Goal: Transaction & Acquisition: Purchase product/service

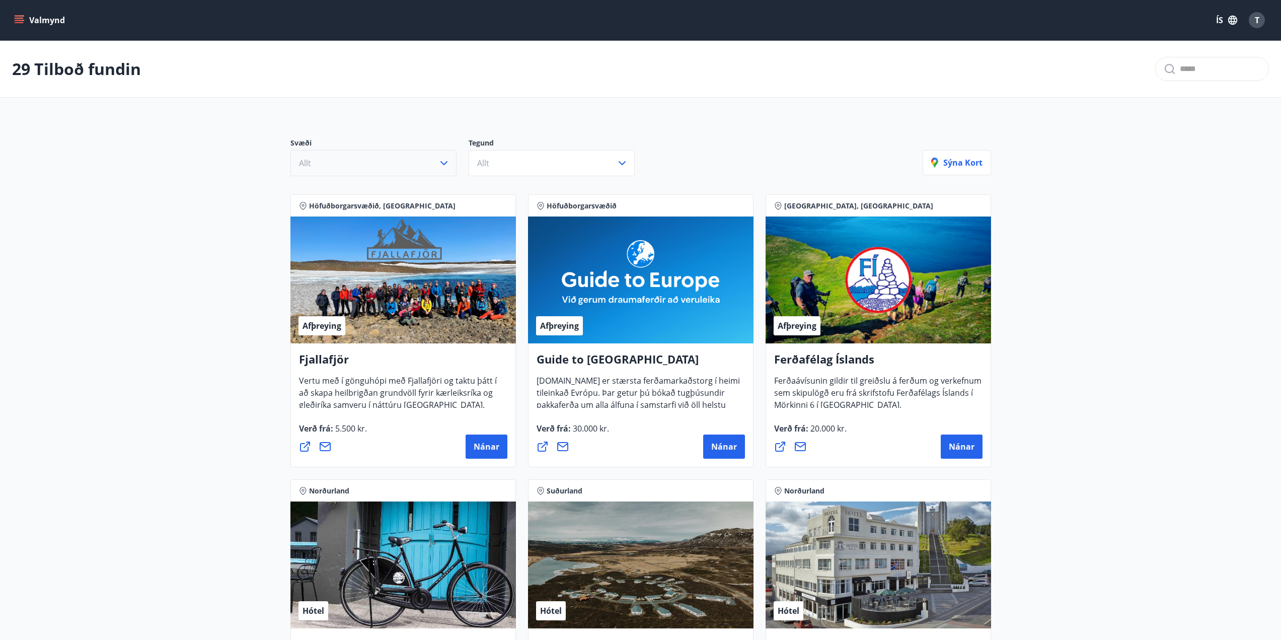
click at [407, 163] on button "Allt" at bounding box center [374, 163] width 166 height 26
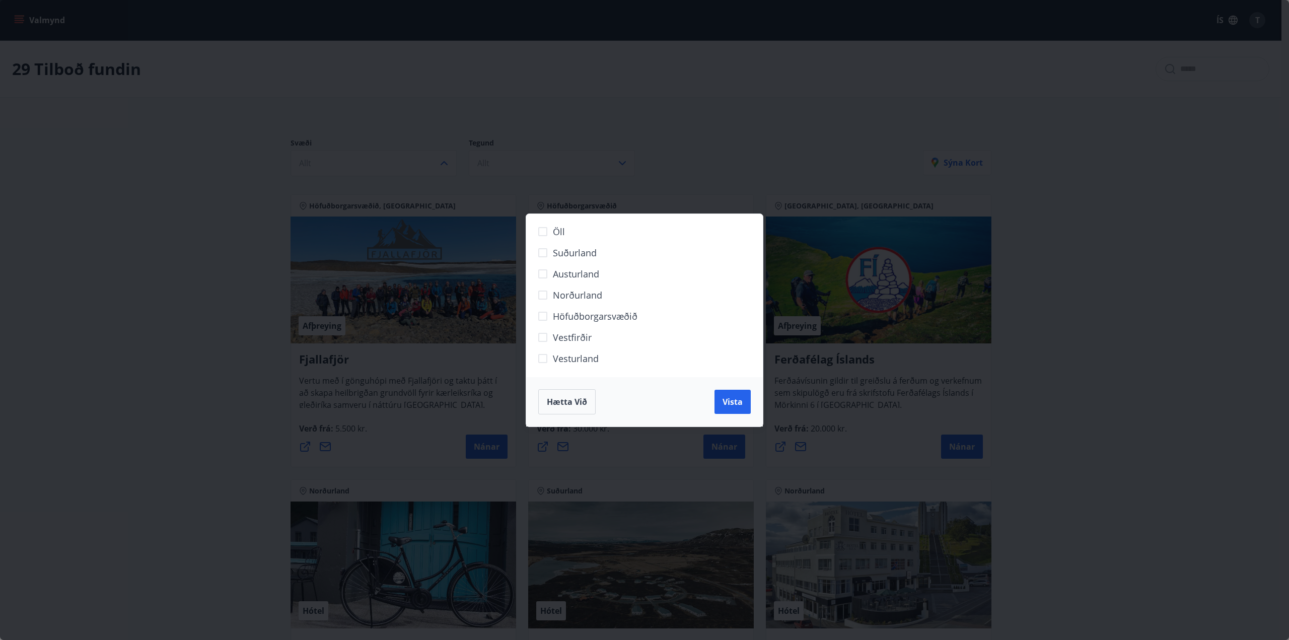
click at [600, 139] on div "Öll Suðurland [GEOGRAPHIC_DATA] Norðurland Höfuðborgarsvæðið [GEOGRAPHIC_DATA] …" at bounding box center [644, 320] width 1289 height 640
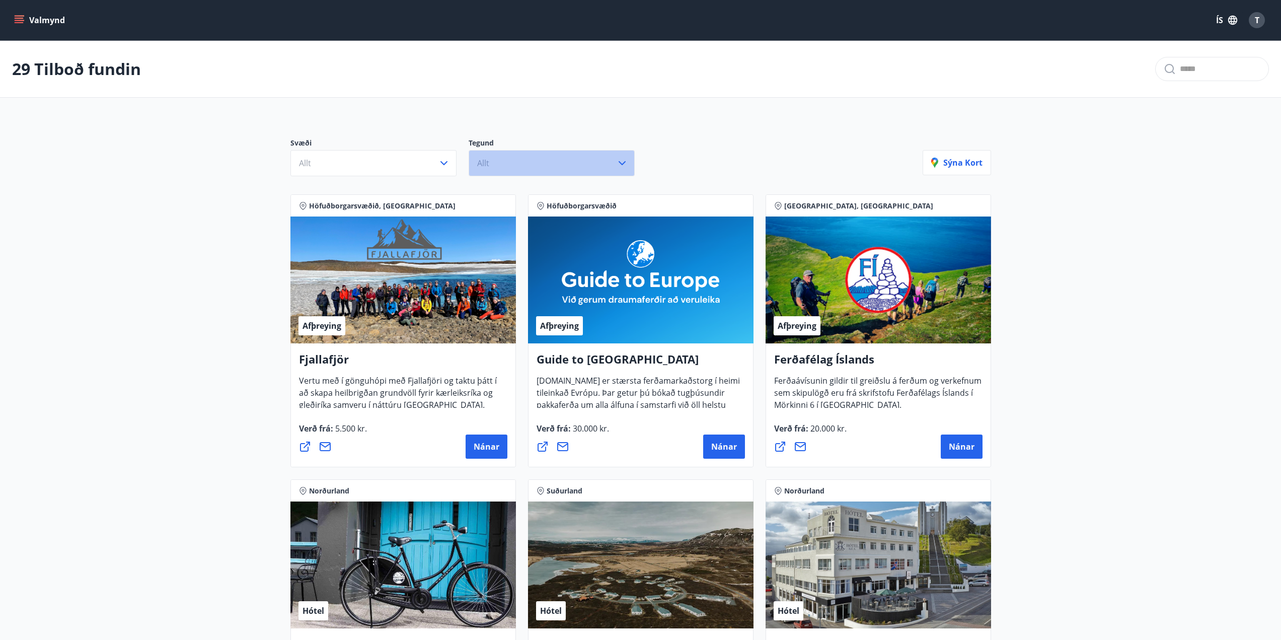
click at [565, 160] on button "Allt" at bounding box center [552, 163] width 166 height 26
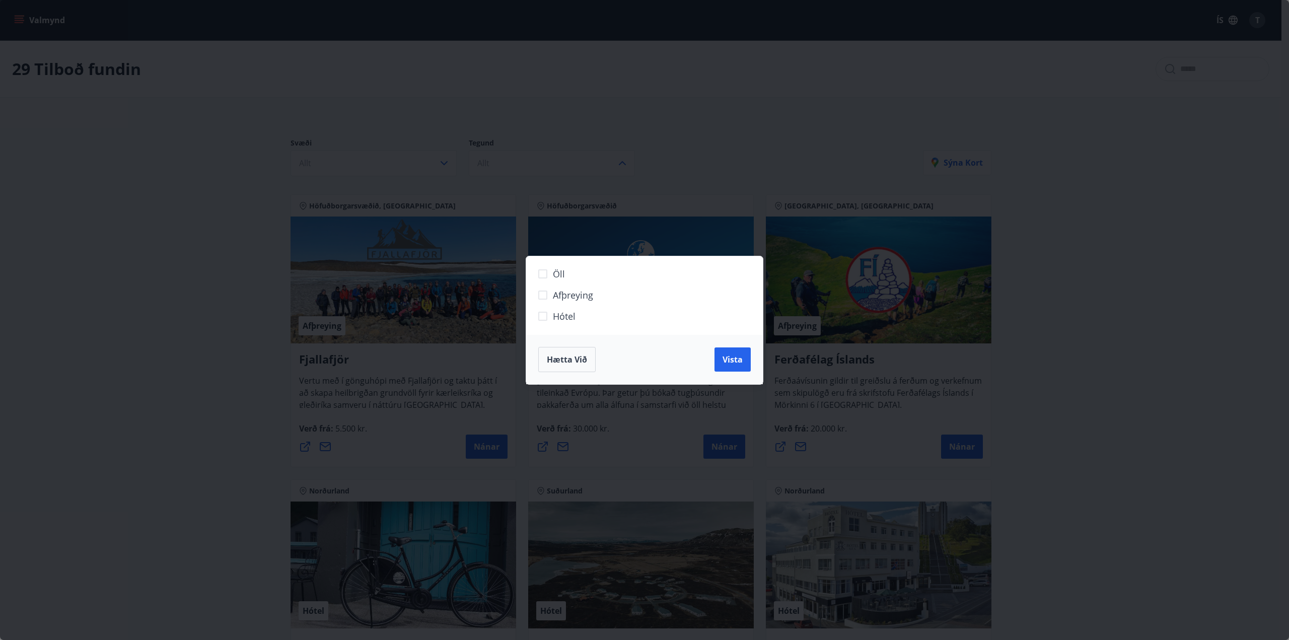
click at [565, 160] on div "Öll Afþreying Hótel Hætta við Vista" at bounding box center [644, 320] width 1289 height 640
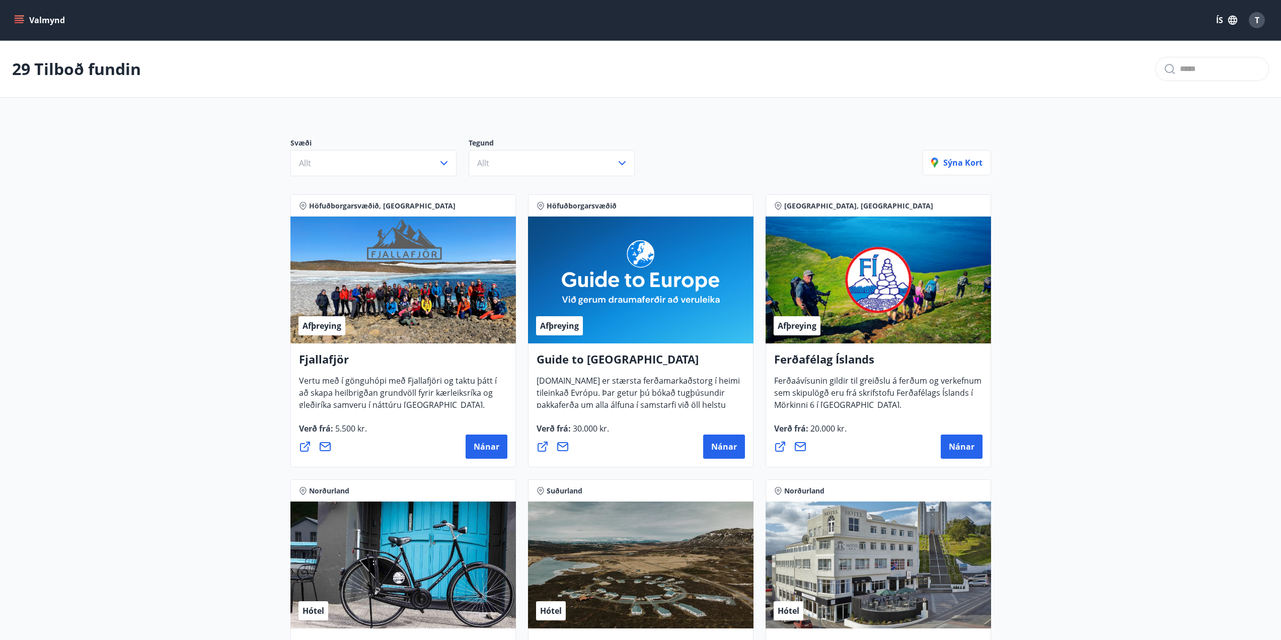
click at [18, 19] on icon "menu" at bounding box center [19, 20] width 10 height 10
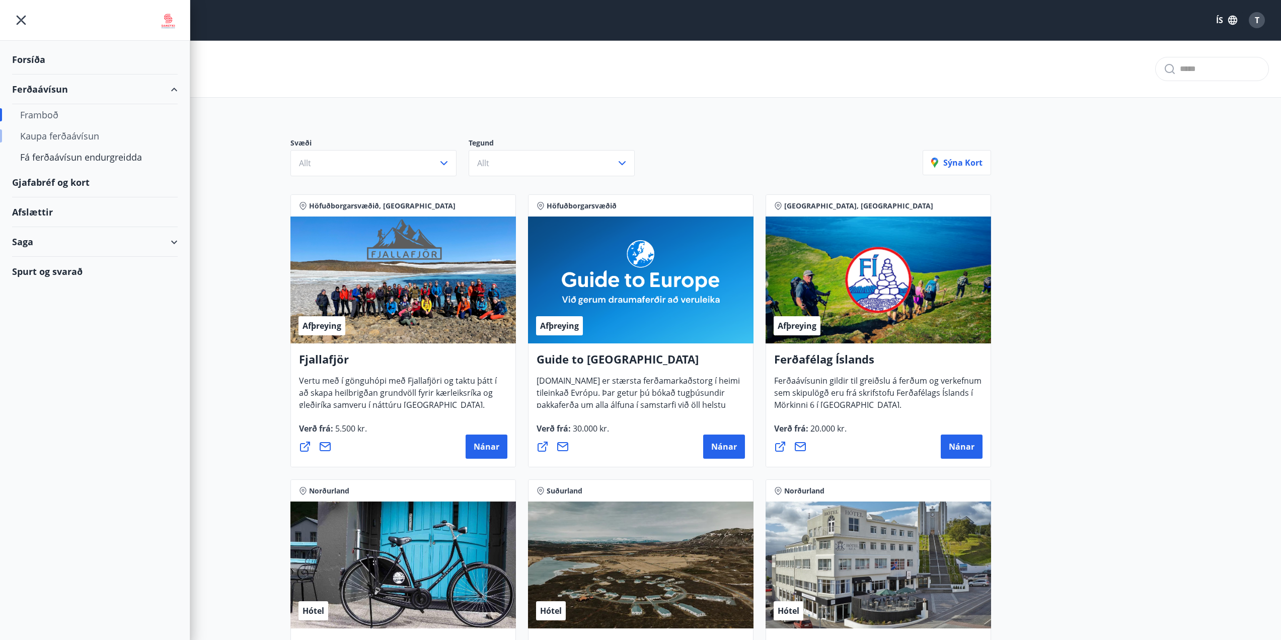
click at [62, 133] on div "Kaupa ferðaávísun" at bounding box center [95, 135] width 150 height 21
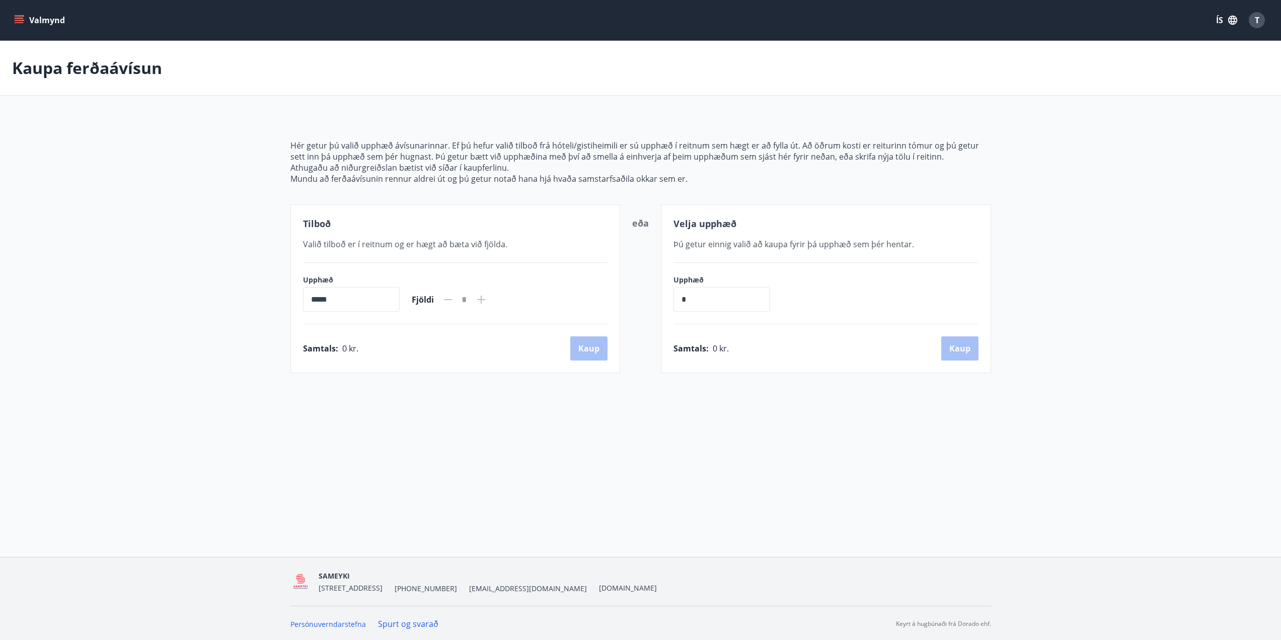
click at [485, 300] on icon at bounding box center [481, 300] width 8 height 8
click at [324, 303] on input "*****" at bounding box center [351, 299] width 97 height 25
click at [315, 299] on input "*****" at bounding box center [351, 299] width 97 height 25
click at [713, 303] on input "*" at bounding box center [722, 299] width 97 height 25
type input "******"
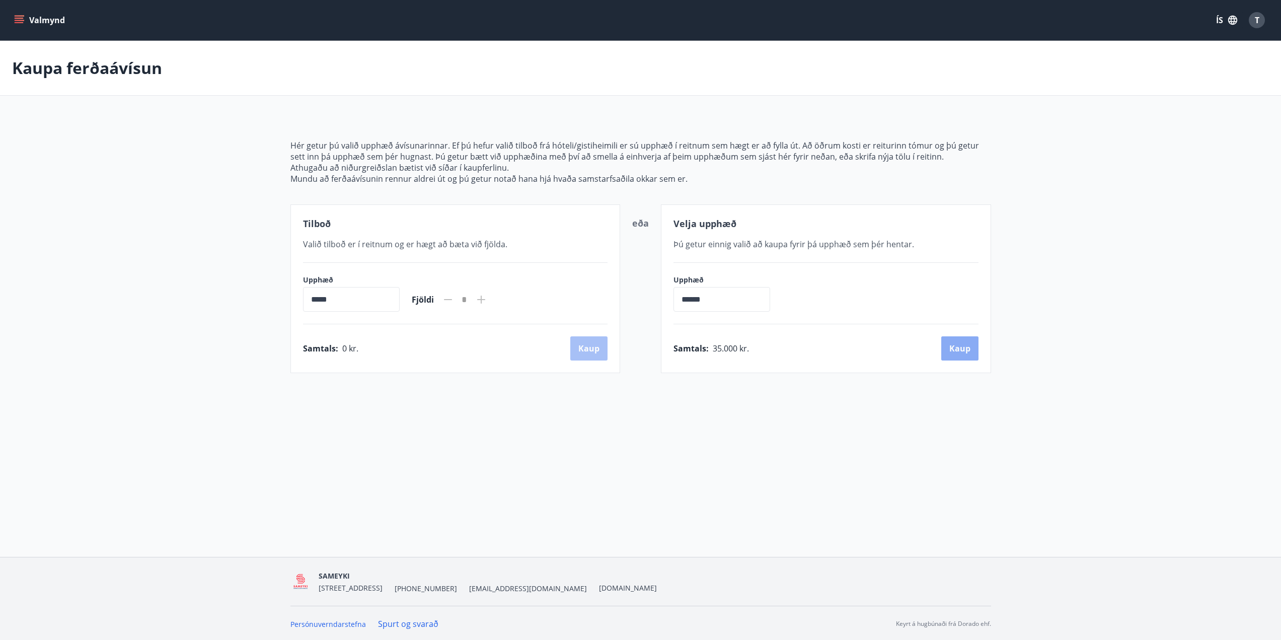
click at [968, 351] on button "Kaup" at bounding box center [960, 348] width 37 height 24
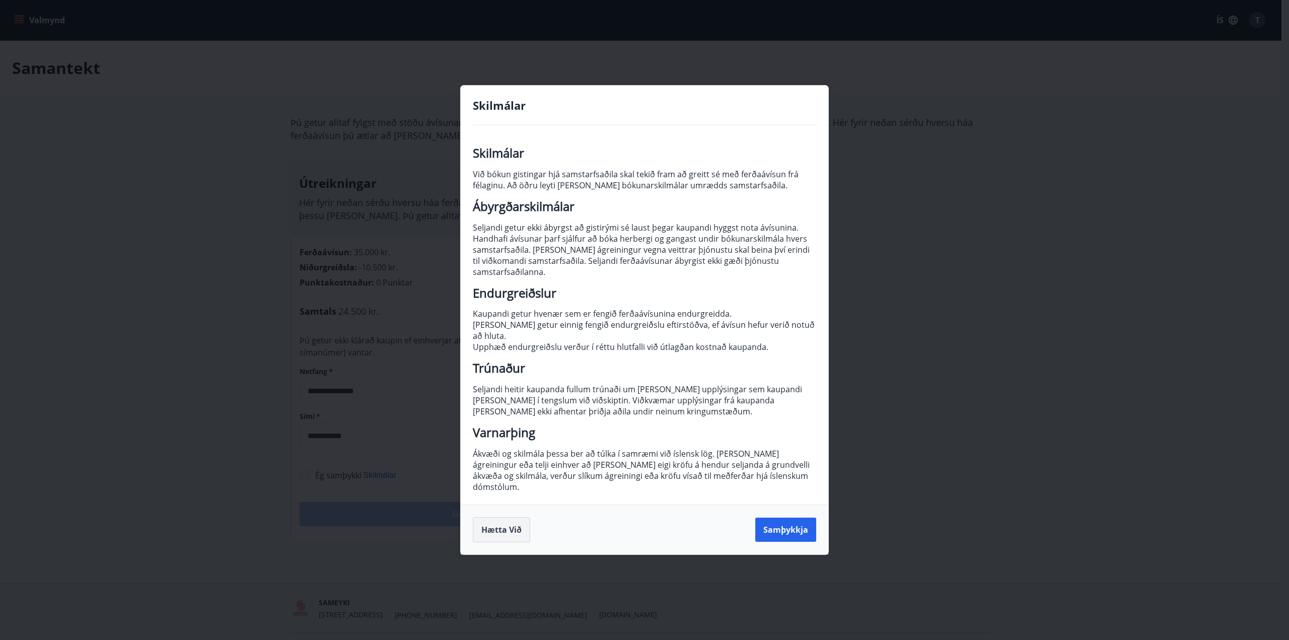
click at [505, 532] on div "Hætta við Samþykkja" at bounding box center [645, 529] width 368 height 50
click at [503, 525] on button "Hætta við" at bounding box center [501, 529] width 57 height 25
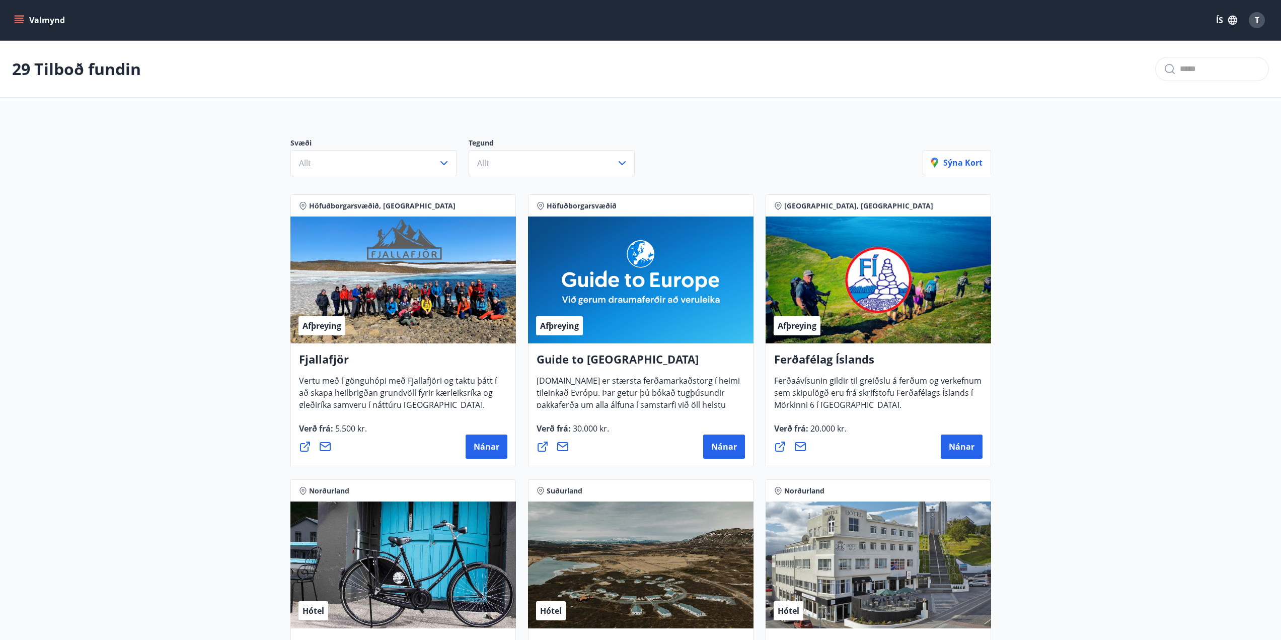
click at [23, 21] on icon "menu" at bounding box center [19, 20] width 10 height 10
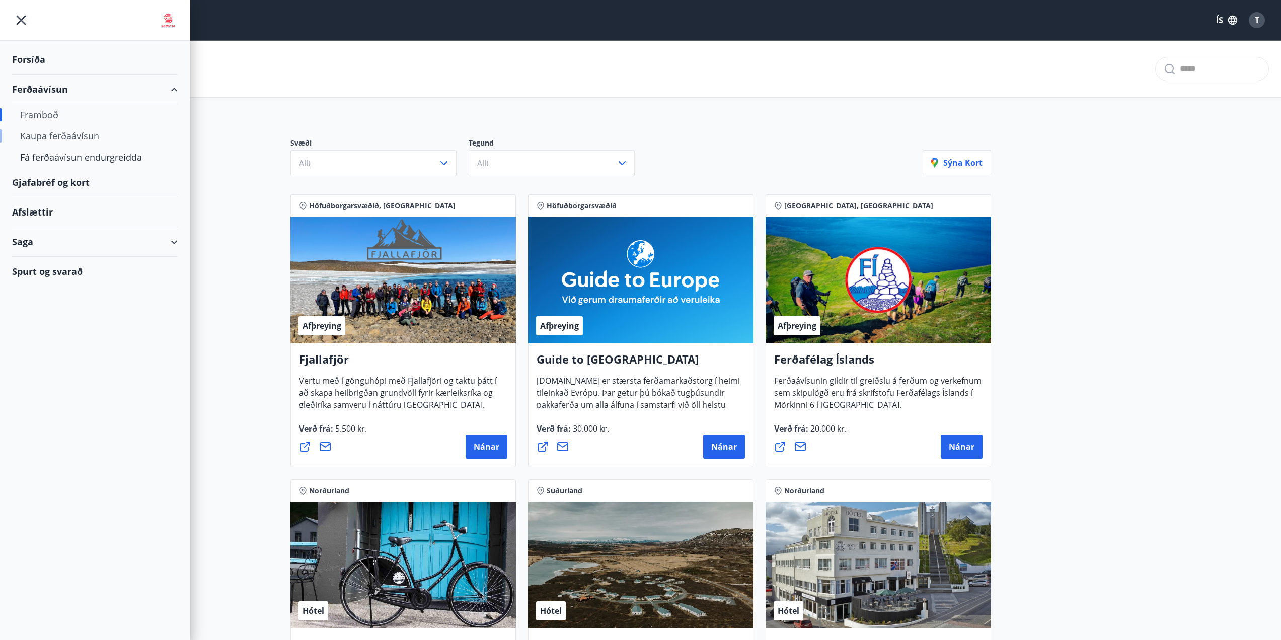
click at [42, 139] on div "Kaupa ferðaávísun" at bounding box center [95, 135] width 150 height 21
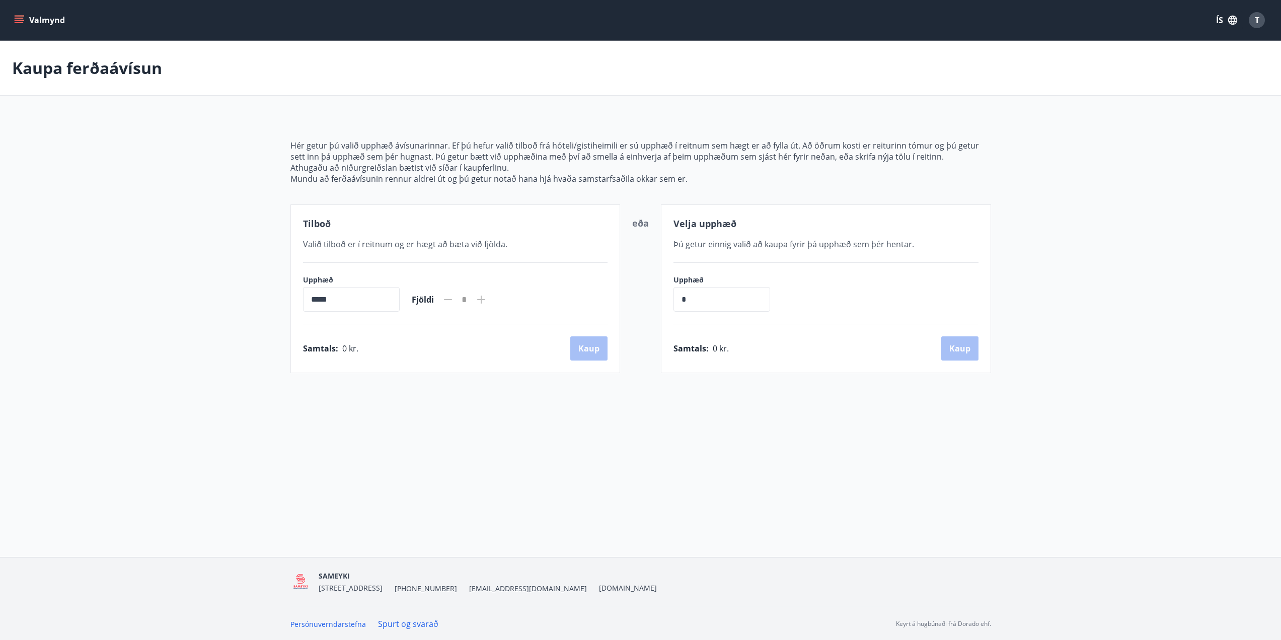
click at [717, 304] on input "*" at bounding box center [722, 299] width 97 height 25
type input "*******"
click at [958, 355] on button "Kaup" at bounding box center [960, 348] width 37 height 24
click at [18, 17] on icon "menu" at bounding box center [19, 20] width 10 height 10
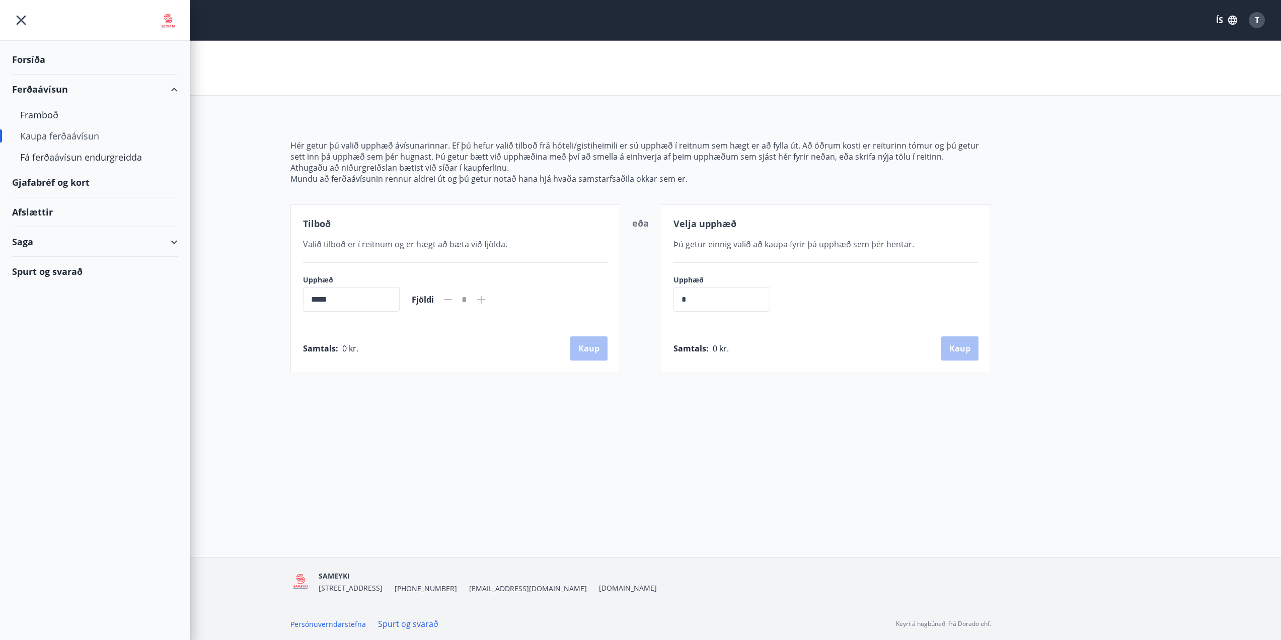
click at [27, 213] on div "Afslættir" at bounding box center [95, 212] width 166 height 30
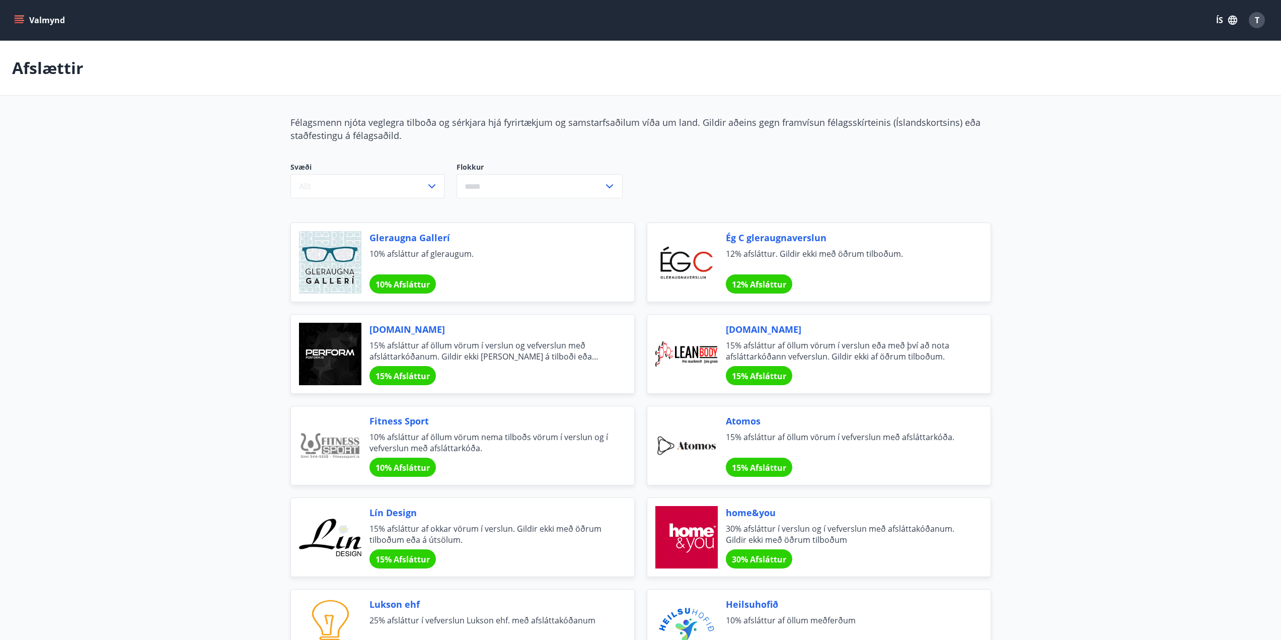
click at [19, 18] on icon "menu" at bounding box center [19, 18] width 9 height 1
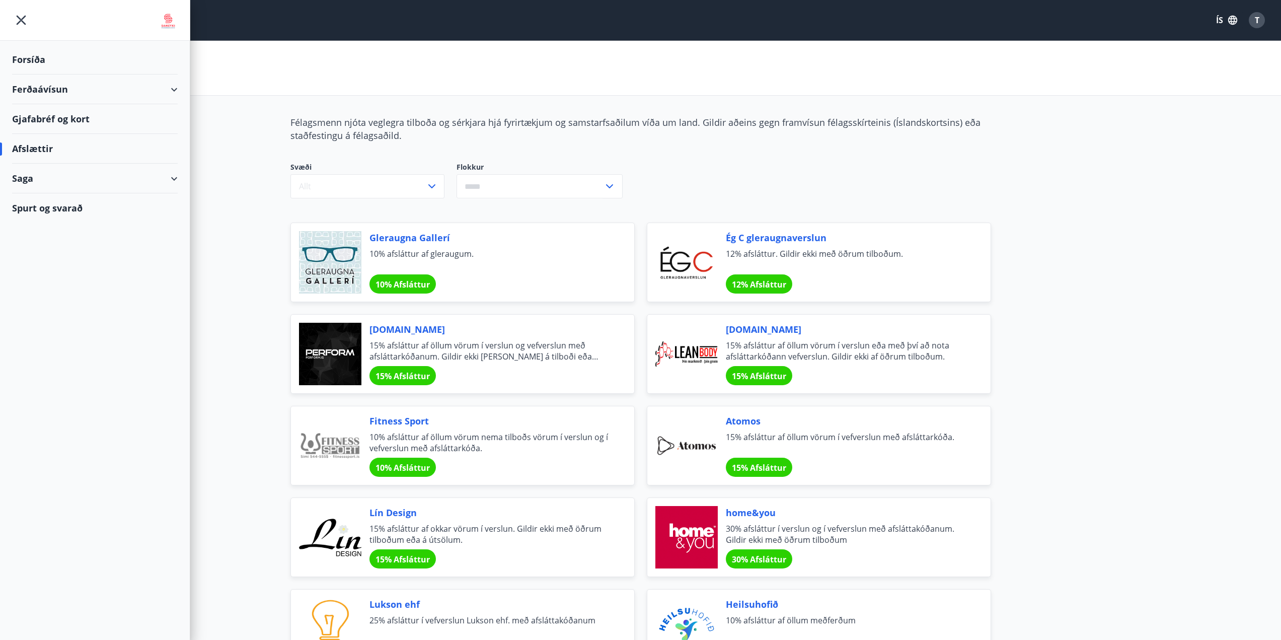
click at [35, 205] on div "Spurt og svarað" at bounding box center [95, 207] width 166 height 29
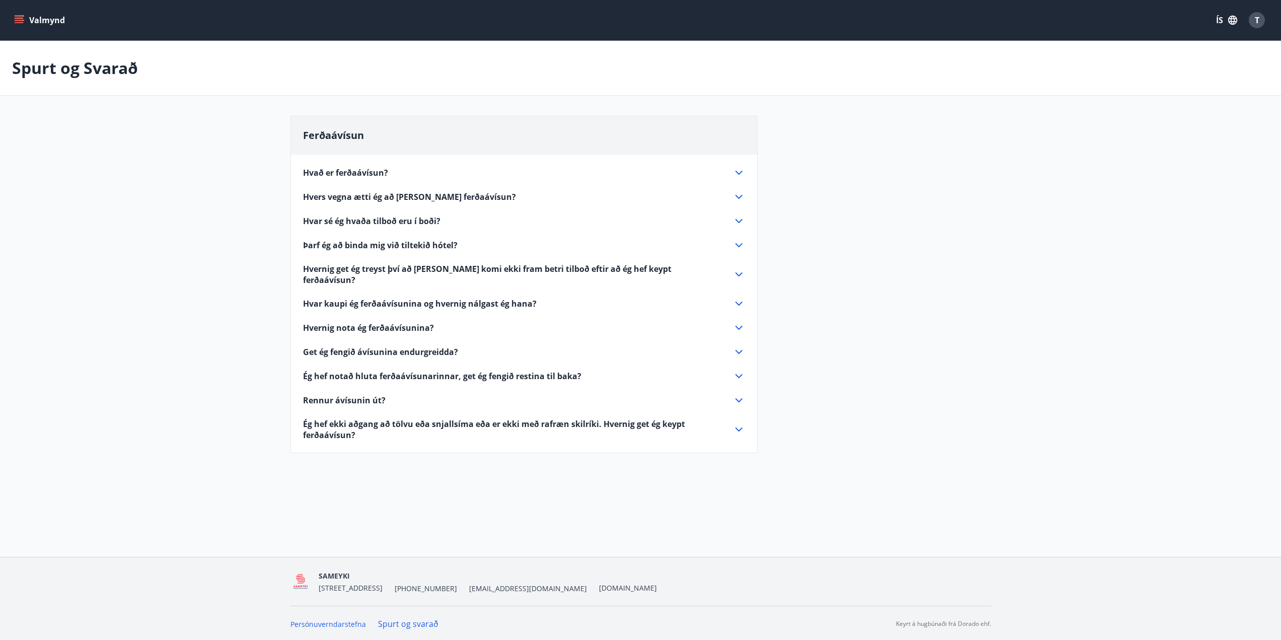
click at [741, 322] on icon at bounding box center [739, 328] width 12 height 12
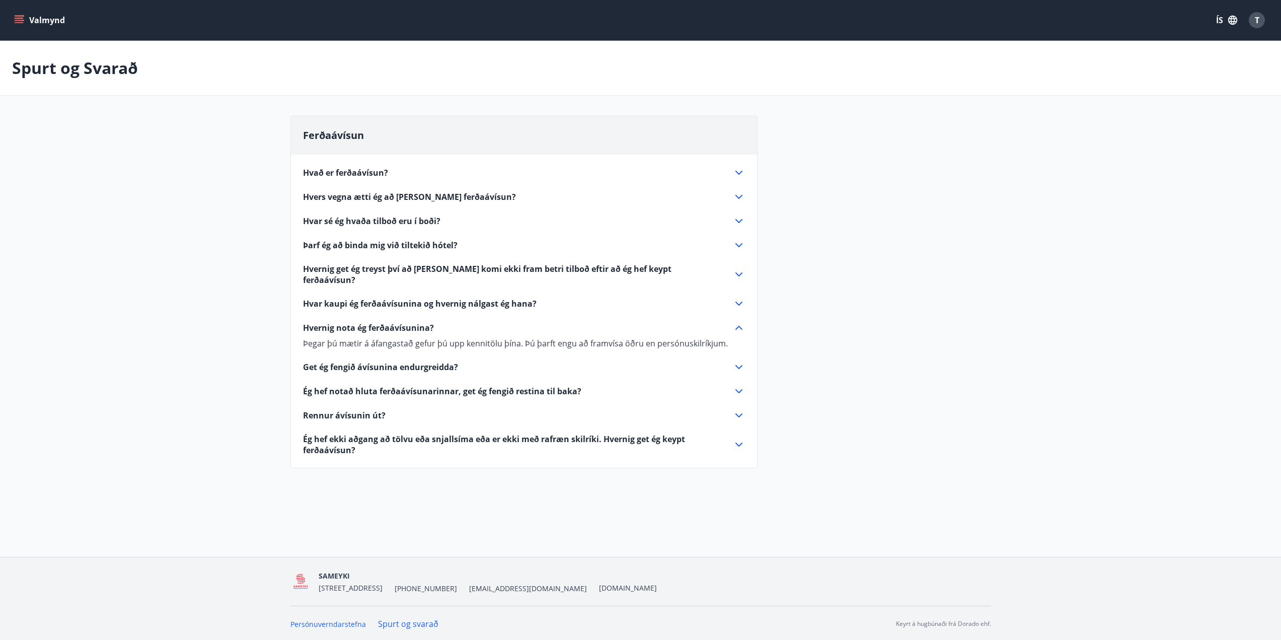
click at [740, 196] on icon at bounding box center [739, 197] width 12 height 12
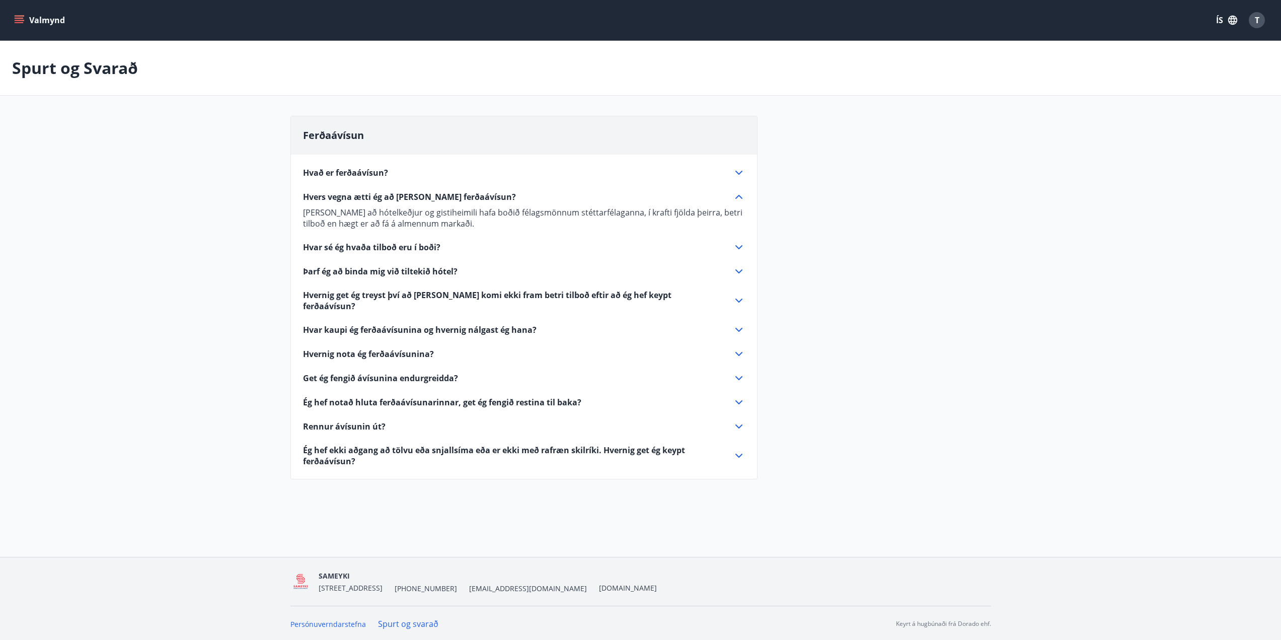
click at [738, 169] on icon at bounding box center [739, 173] width 12 height 12
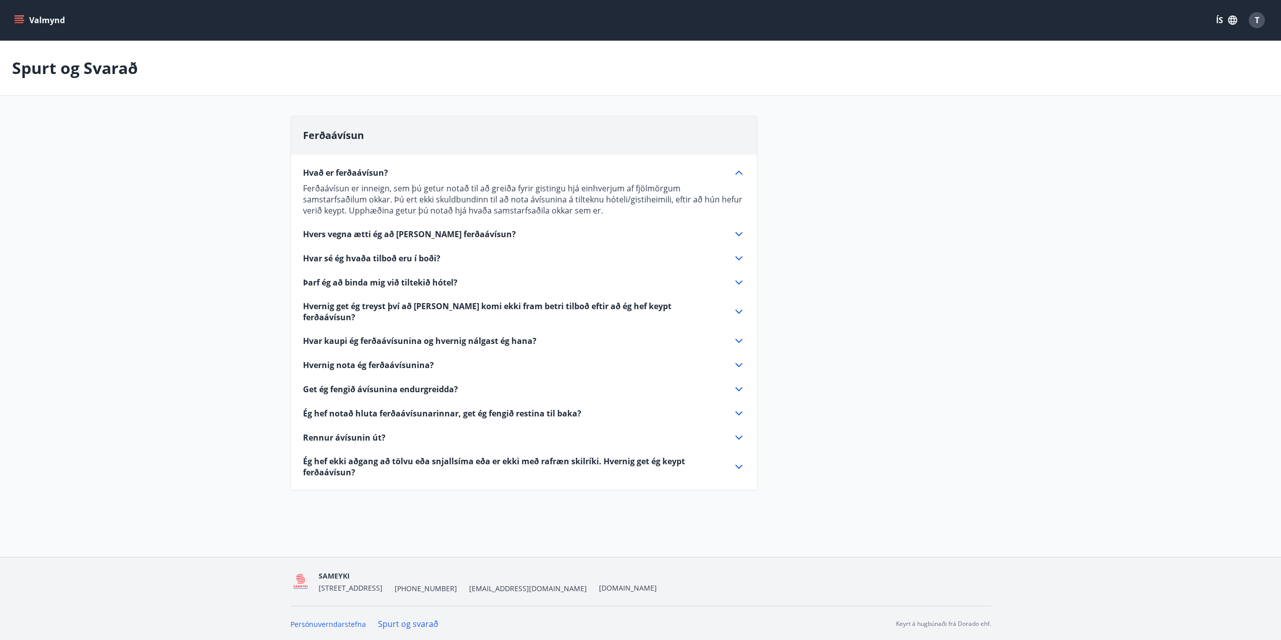
click at [11, 20] on div "Valmynd ÍS T" at bounding box center [640, 20] width 1281 height 40
click at [21, 24] on icon "menu" at bounding box center [19, 20] width 10 height 10
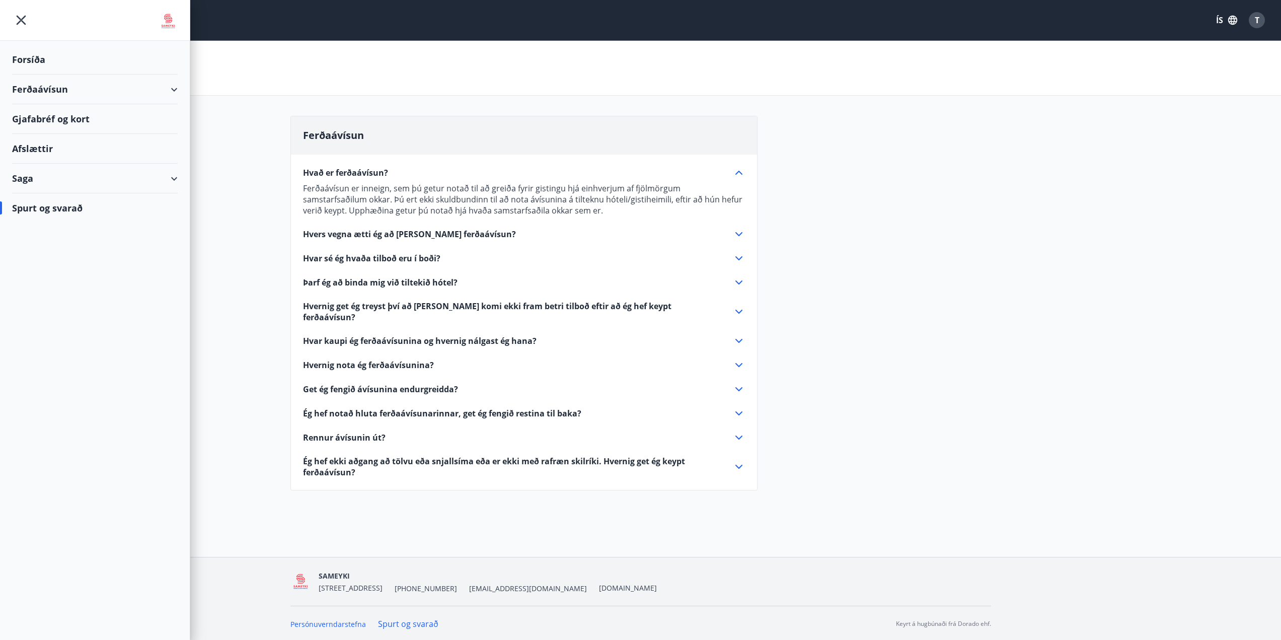
click at [63, 208] on div "Spurt og svarað" at bounding box center [95, 207] width 166 height 29
click at [260, 358] on main "Spurt og Svarað Ferðaávísun Hvað er ferðaávísun? Ferðaávísun er inneign, sem þú…" at bounding box center [640, 272] width 1281 height 462
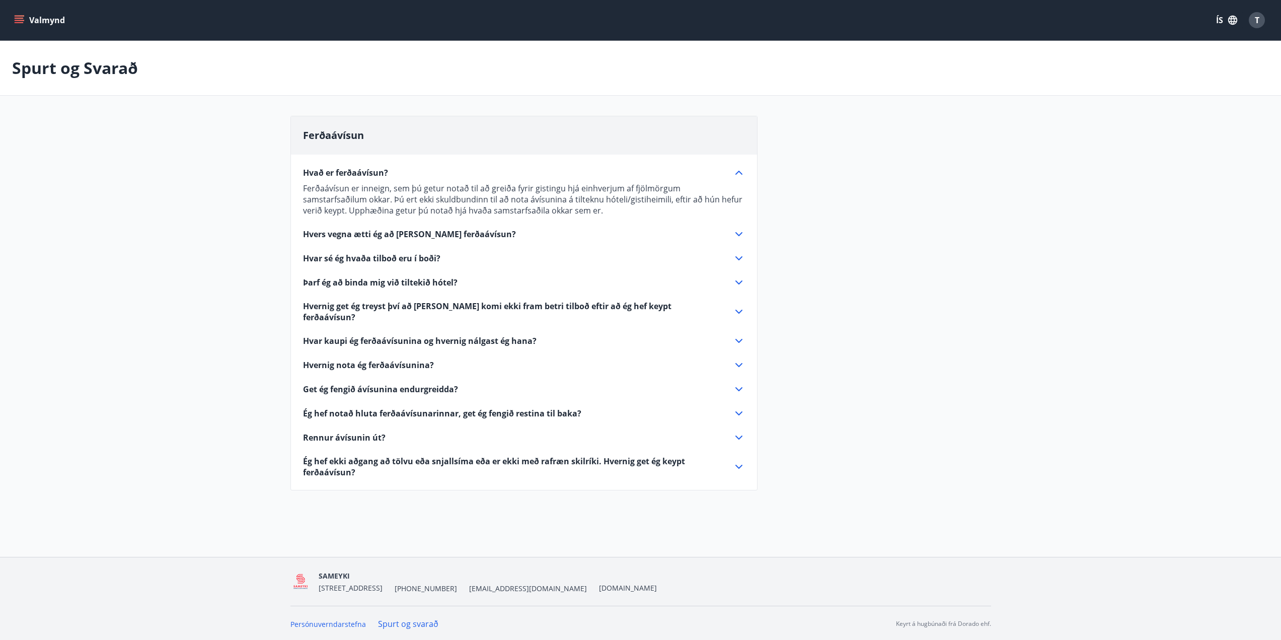
click at [18, 18] on icon "menu" at bounding box center [19, 18] width 9 height 1
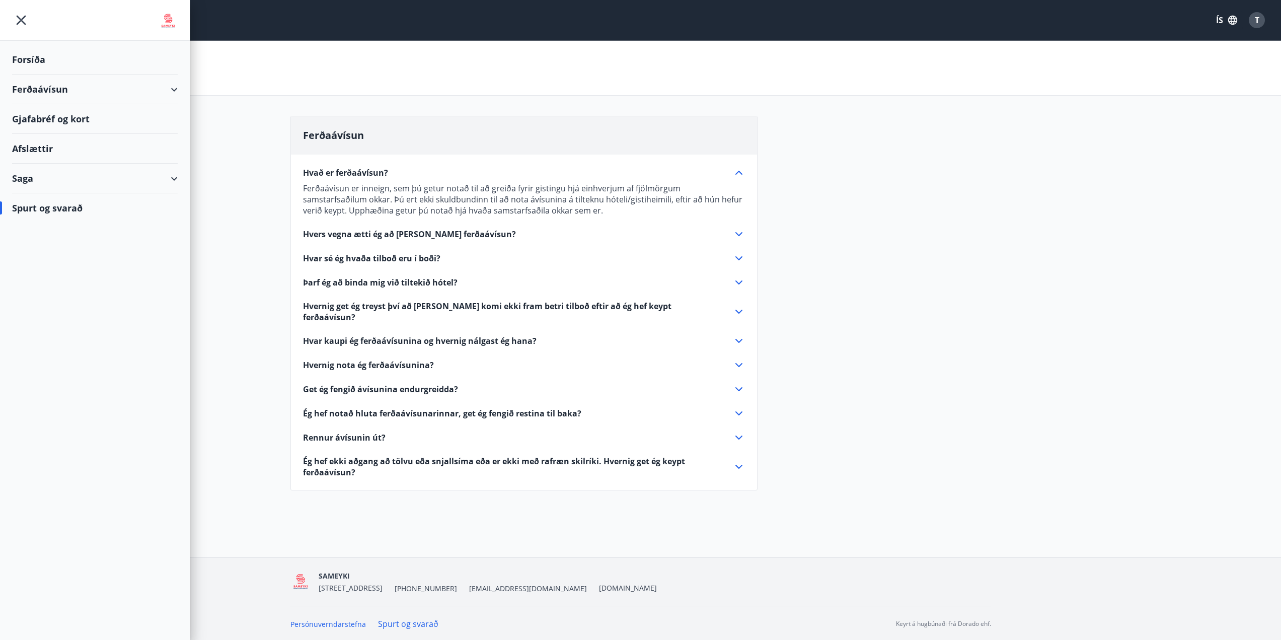
click at [43, 178] on div "Saga" at bounding box center [95, 179] width 166 height 30
click at [50, 207] on div "Ferðaávísun" at bounding box center [95, 203] width 150 height 21
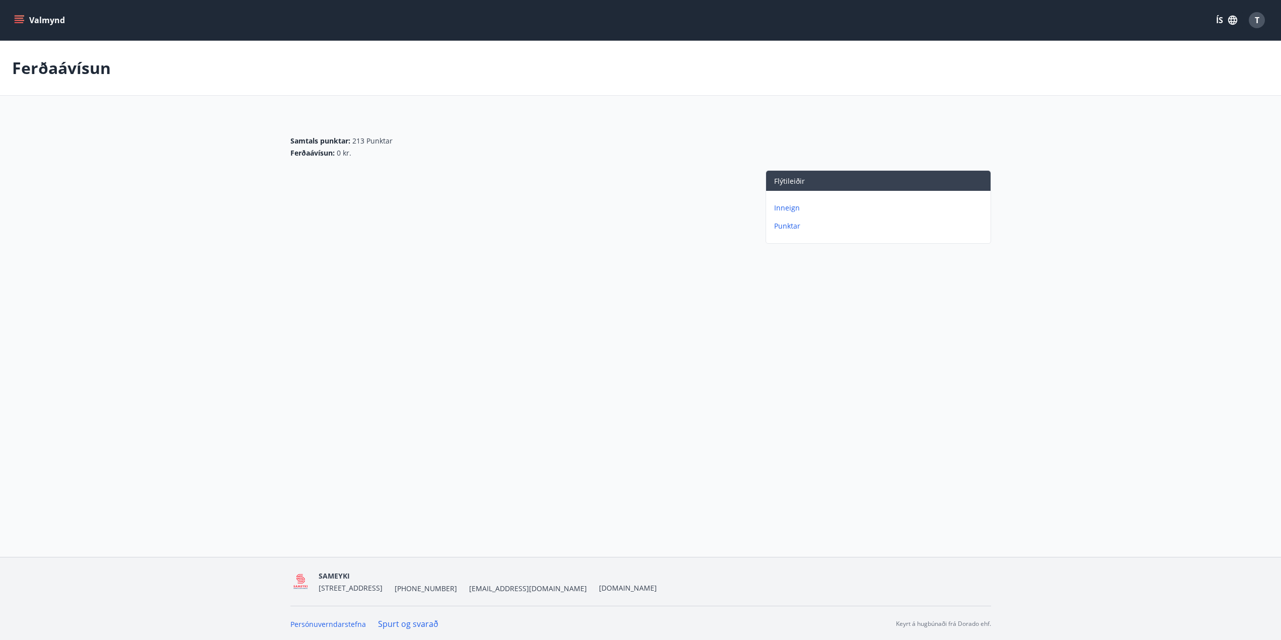
click at [792, 209] on p "Inneign" at bounding box center [880, 208] width 212 height 10
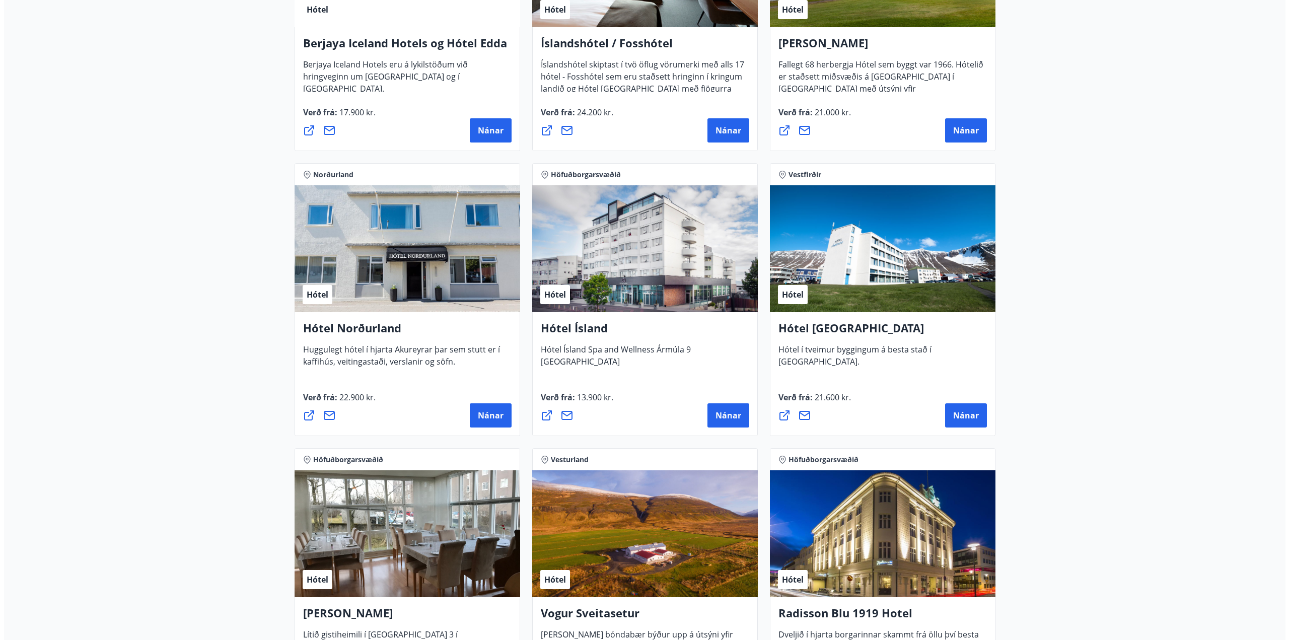
scroll to position [1365, 0]
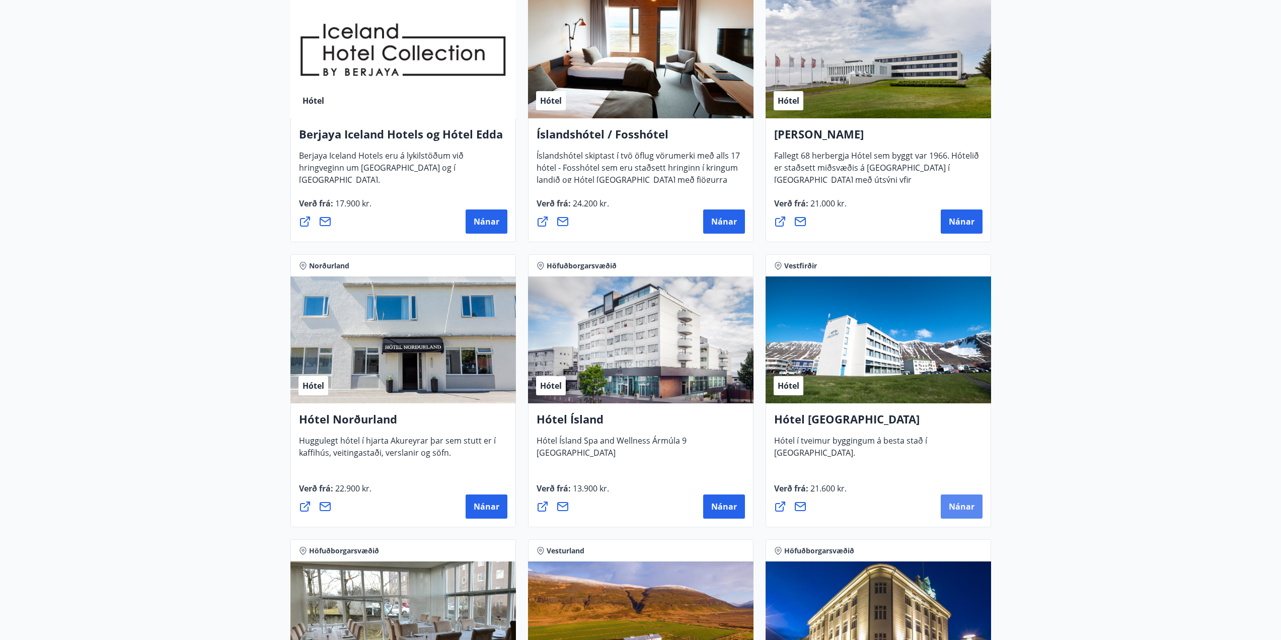
click at [964, 506] on span "Nánar" at bounding box center [962, 506] width 26 height 11
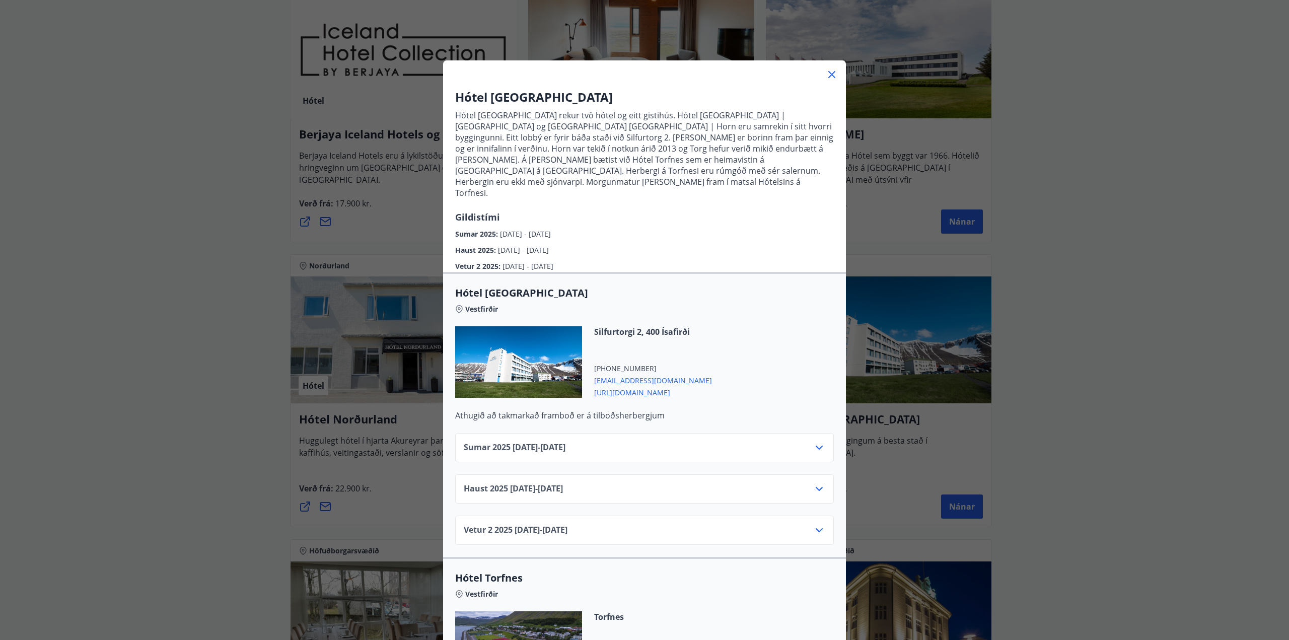
click at [817, 483] on icon at bounding box center [819, 489] width 12 height 12
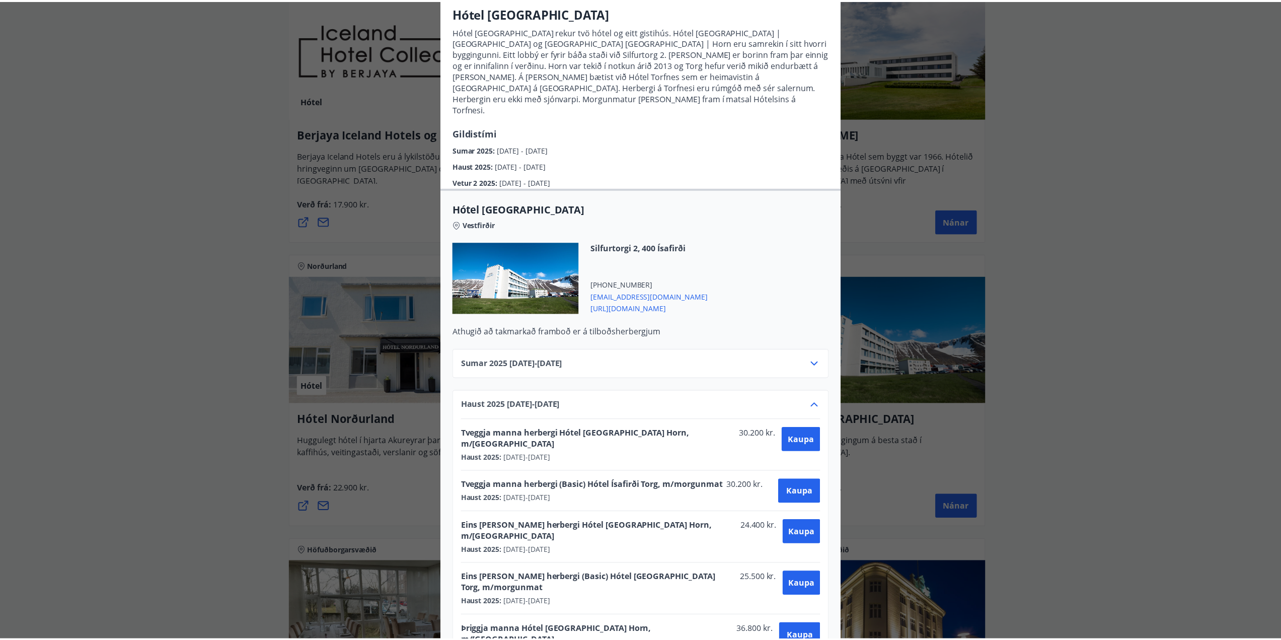
scroll to position [101, 0]
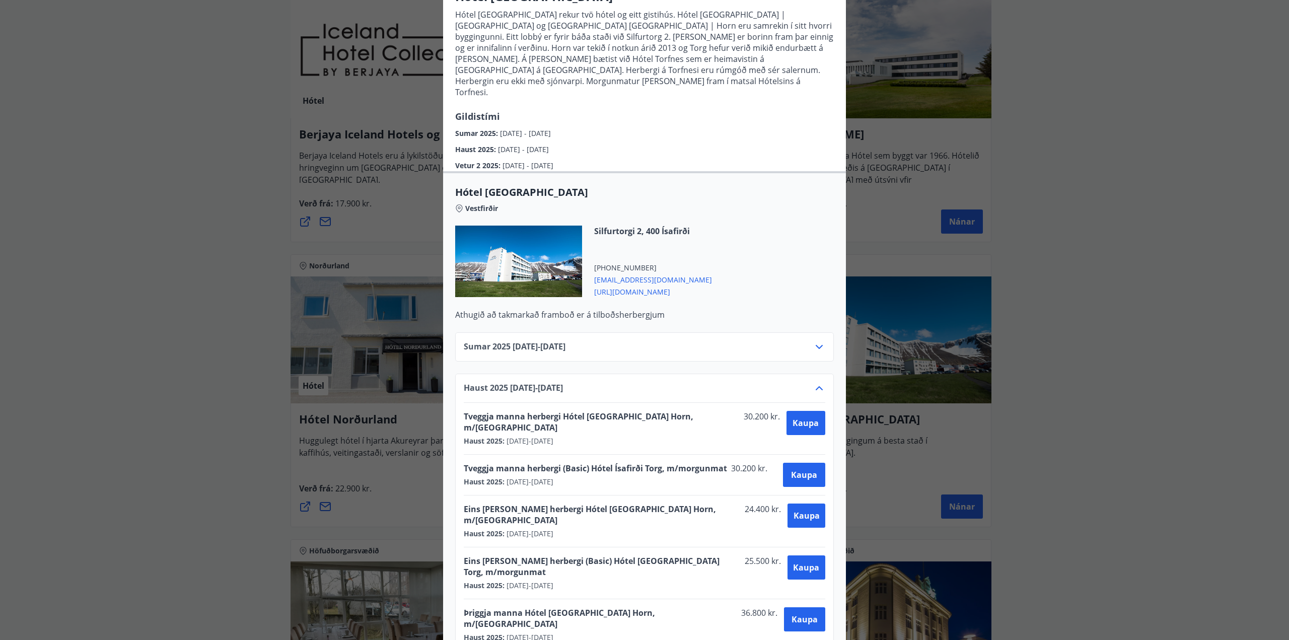
click at [176, 53] on div "Hótel Ísafjörður Hótel Ísafjörður rekur tvö hótel og eitt gistihús. Hótel Ísafj…" at bounding box center [644, 219] width 1289 height 640
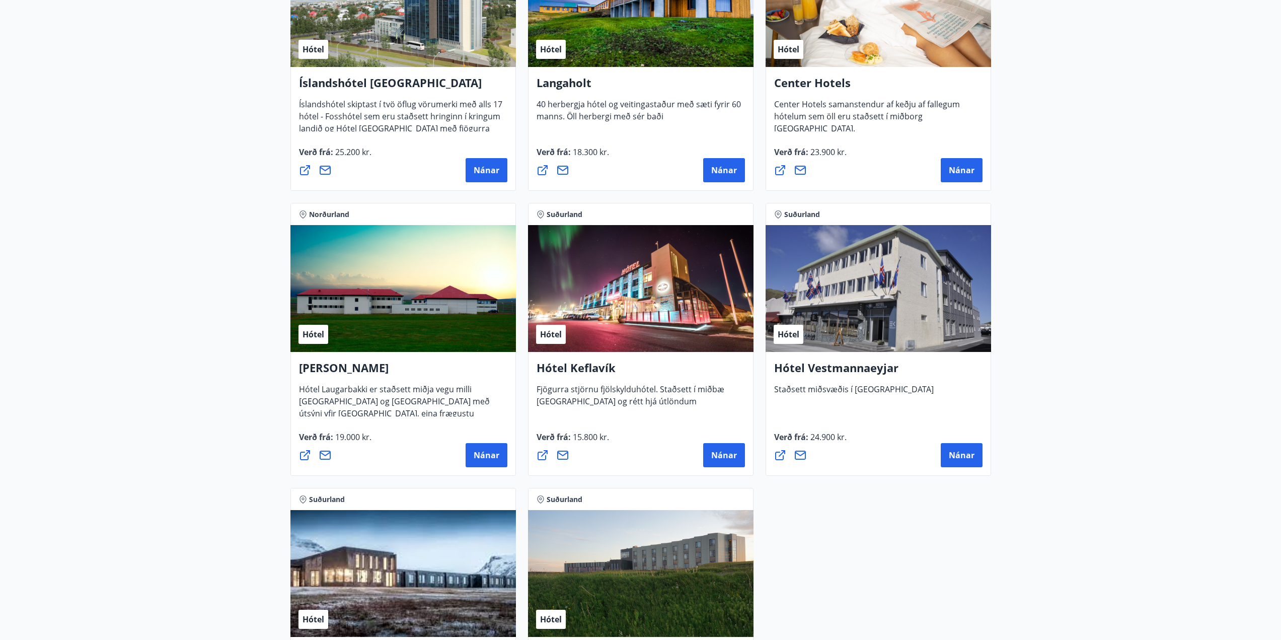
scroll to position [2523, 0]
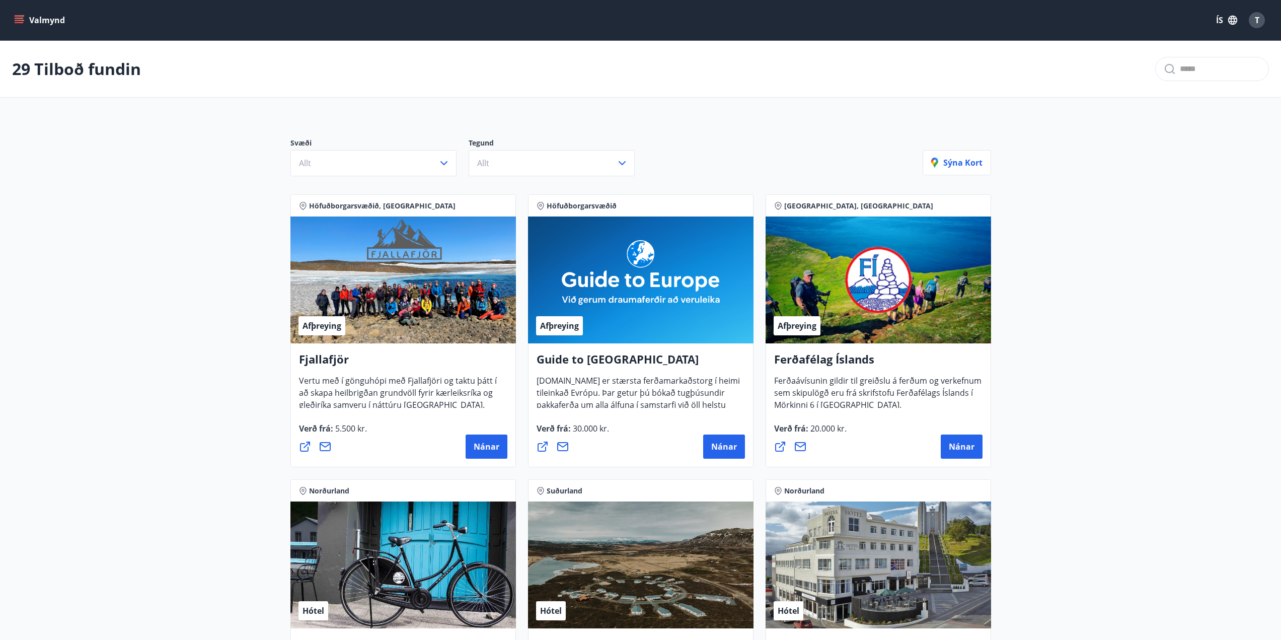
click at [14, 17] on icon "menu" at bounding box center [19, 20] width 10 height 10
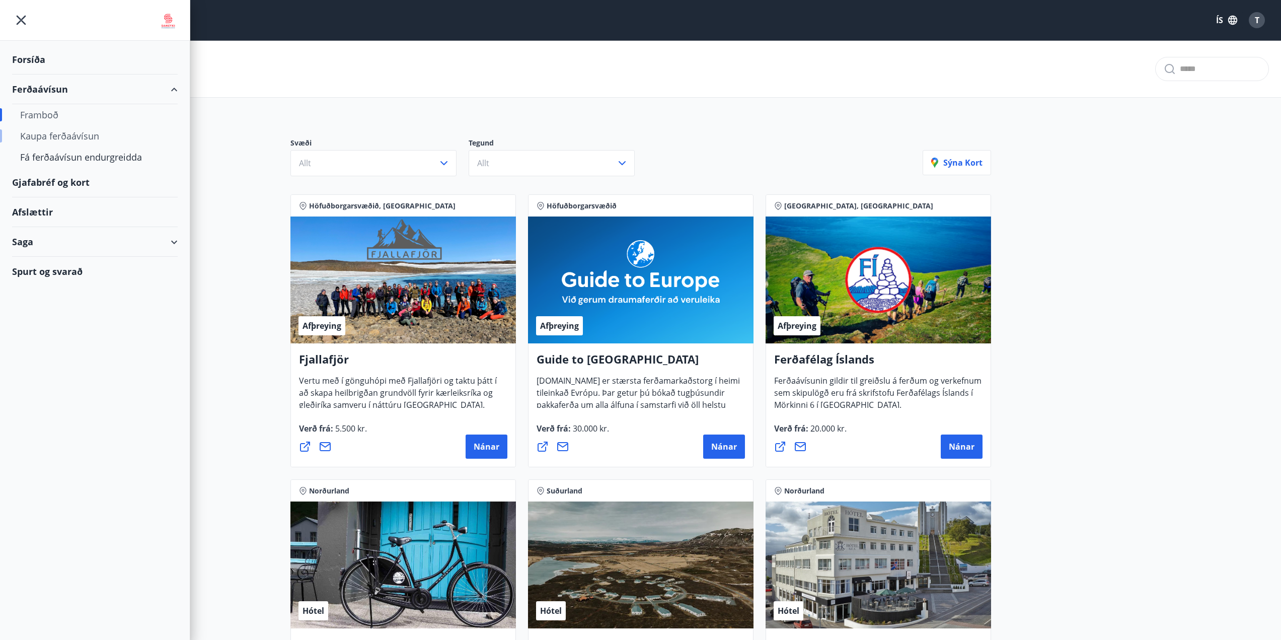
click at [56, 138] on div "Kaupa ferðaávísun" at bounding box center [95, 135] width 150 height 21
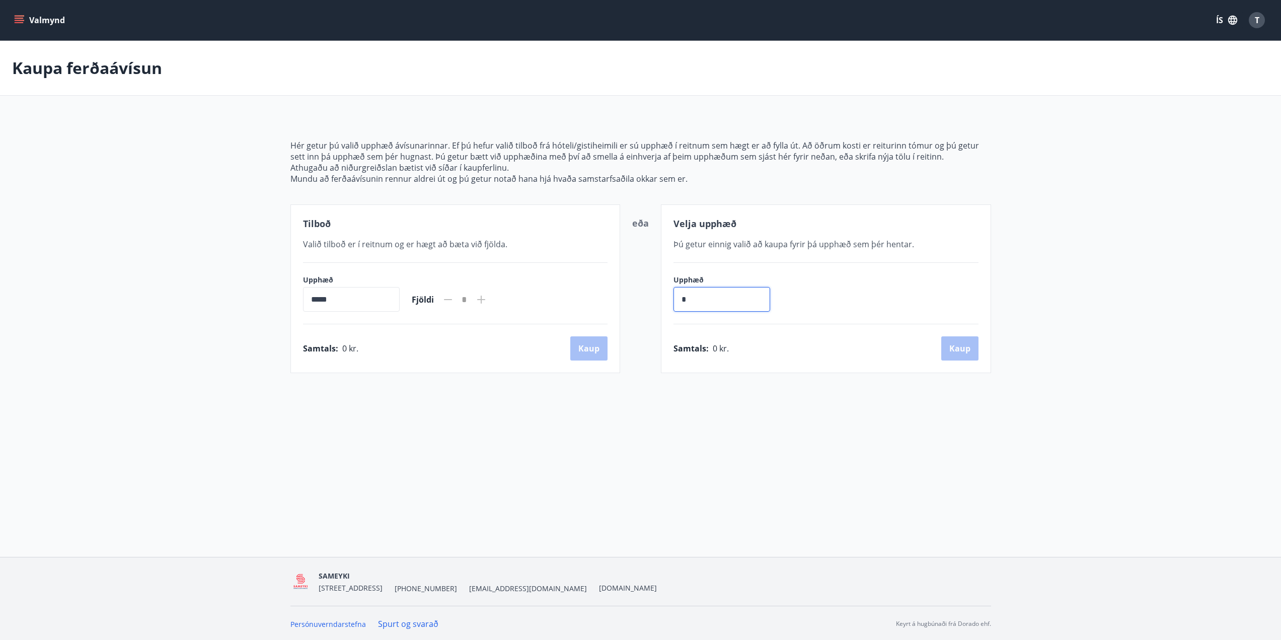
click at [702, 301] on input "*" at bounding box center [722, 299] width 97 height 25
type input "******"
click at [961, 345] on button "Kaup" at bounding box center [960, 348] width 37 height 24
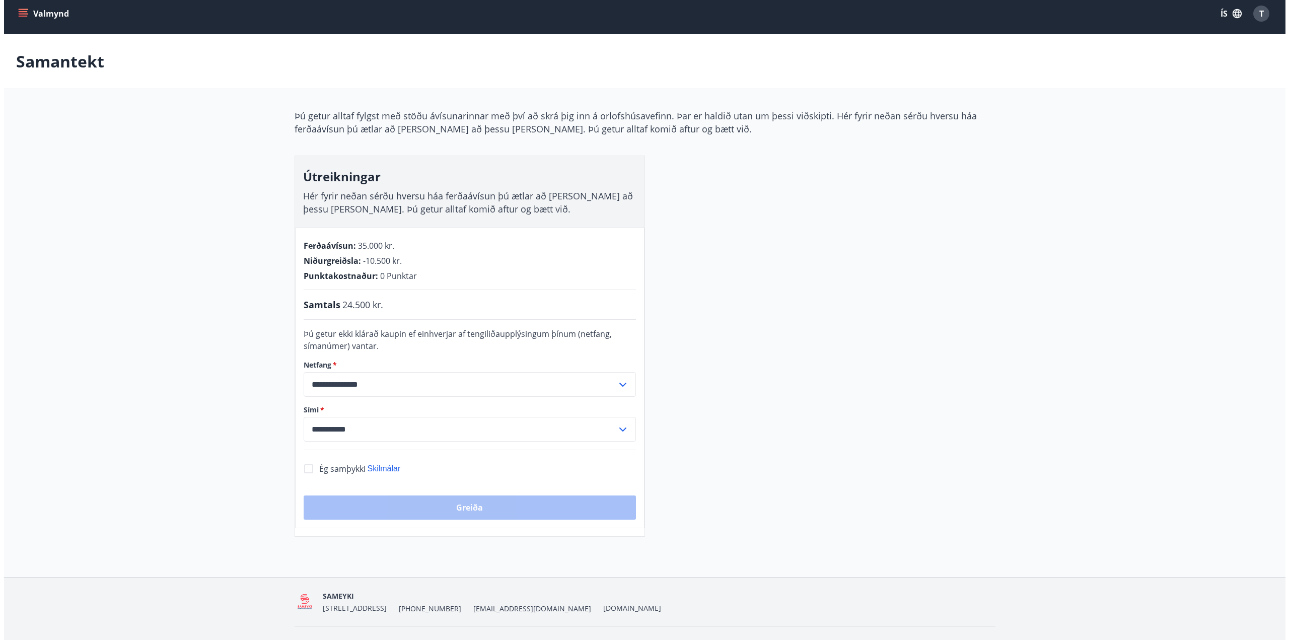
scroll to position [28, 0]
